Goal: Transaction & Acquisition: Book appointment/travel/reservation

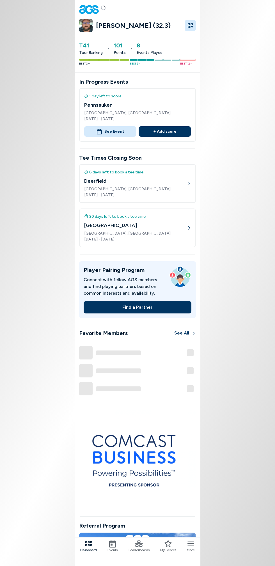
click at [115, 548] on icon at bounding box center [112, 544] width 7 height 8
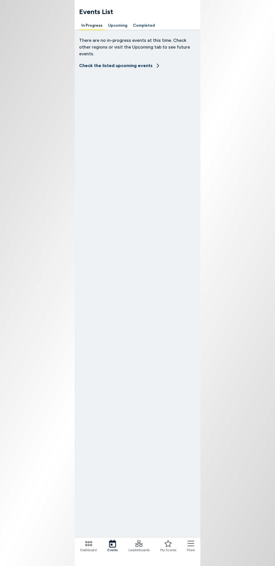
click at [118, 550] on span "Events" at bounding box center [113, 550] width 10 height 5
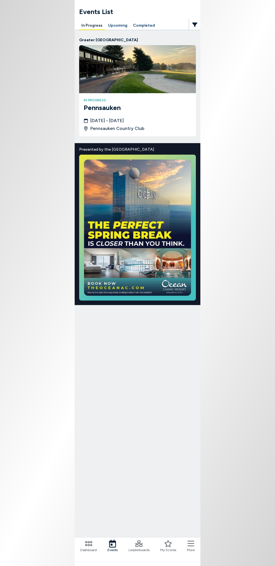
click at [126, 31] on div "Greater Philadelphia in progress Pennsauken [DATE] - [DATE] Pennsauken Country …" at bounding box center [138, 176] width 126 height 293
click at [118, 32] on div "Greater Philadelphia in progress Pennsauken [DATE] - [DATE] Pennsauken Country …" at bounding box center [138, 176] width 126 height 293
click at [131, 24] on button "Completed" at bounding box center [144, 25] width 26 height 9
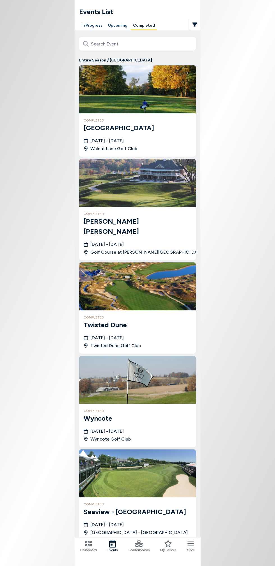
click at [119, 25] on button "Upcoming" at bounding box center [118, 25] width 24 height 9
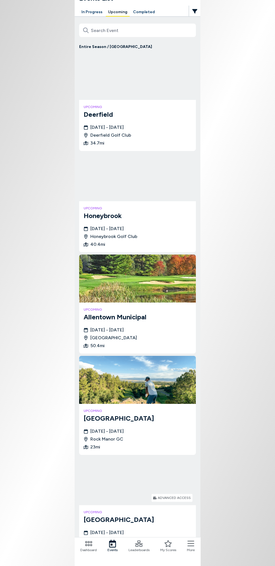
scroll to position [47, 0]
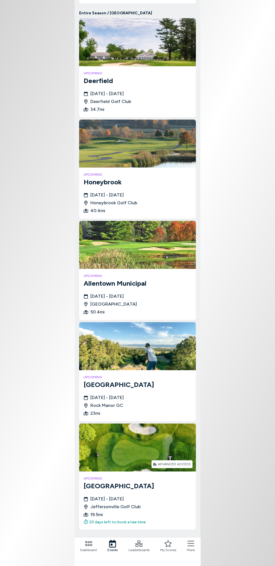
click at [131, 444] on img at bounding box center [137, 448] width 117 height 48
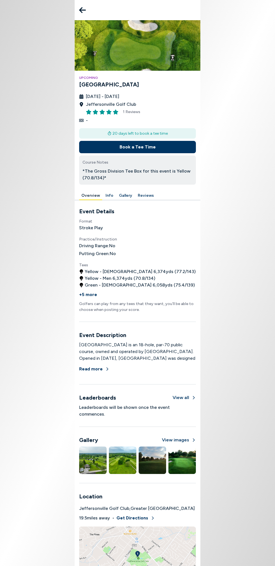
click at [174, 150] on button "Book a Tee Time" at bounding box center [137, 147] width 117 height 12
